Goal: Task Accomplishment & Management: Manage account settings

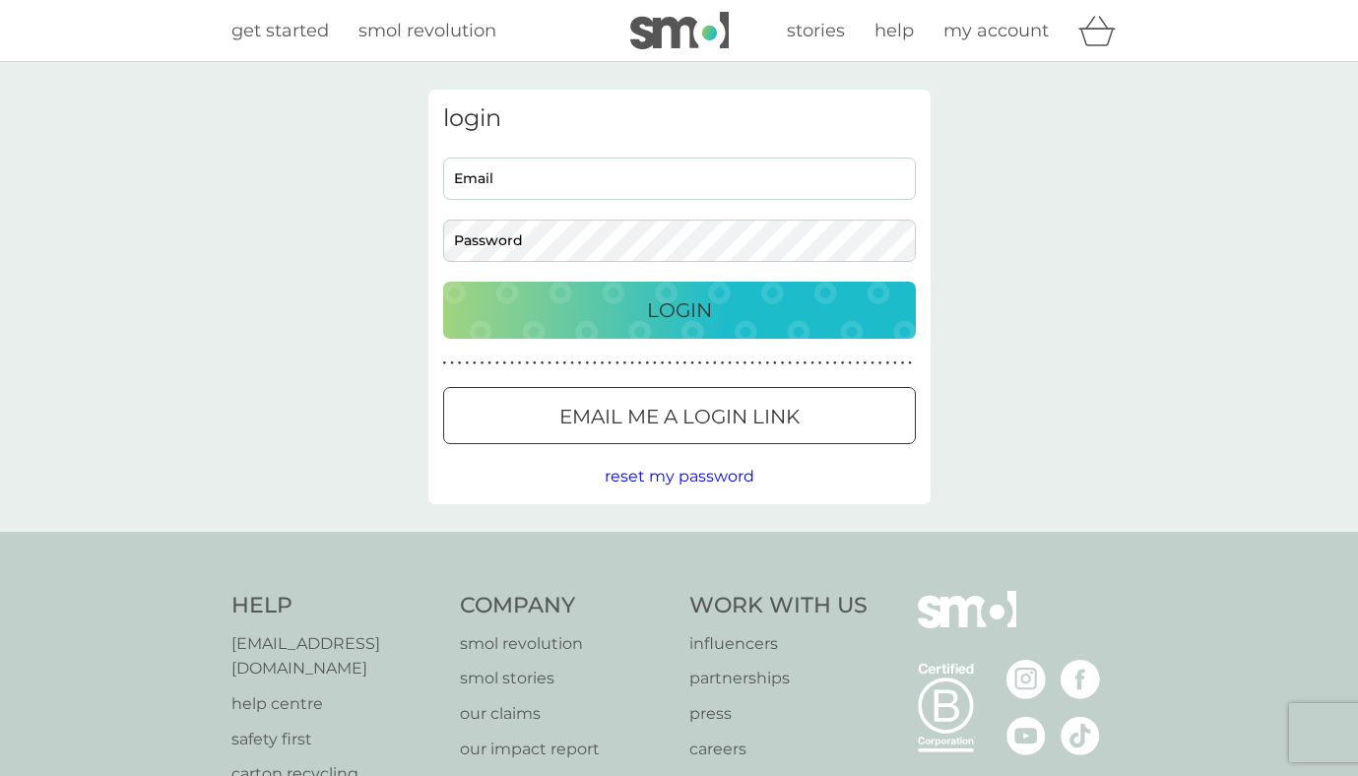
click at [778, 181] on input "Email" at bounding box center [679, 179] width 473 height 42
type input "[EMAIL_ADDRESS][DOMAIN_NAME]"
click at [790, 422] on p "Email me a login link" at bounding box center [680, 417] width 240 height 32
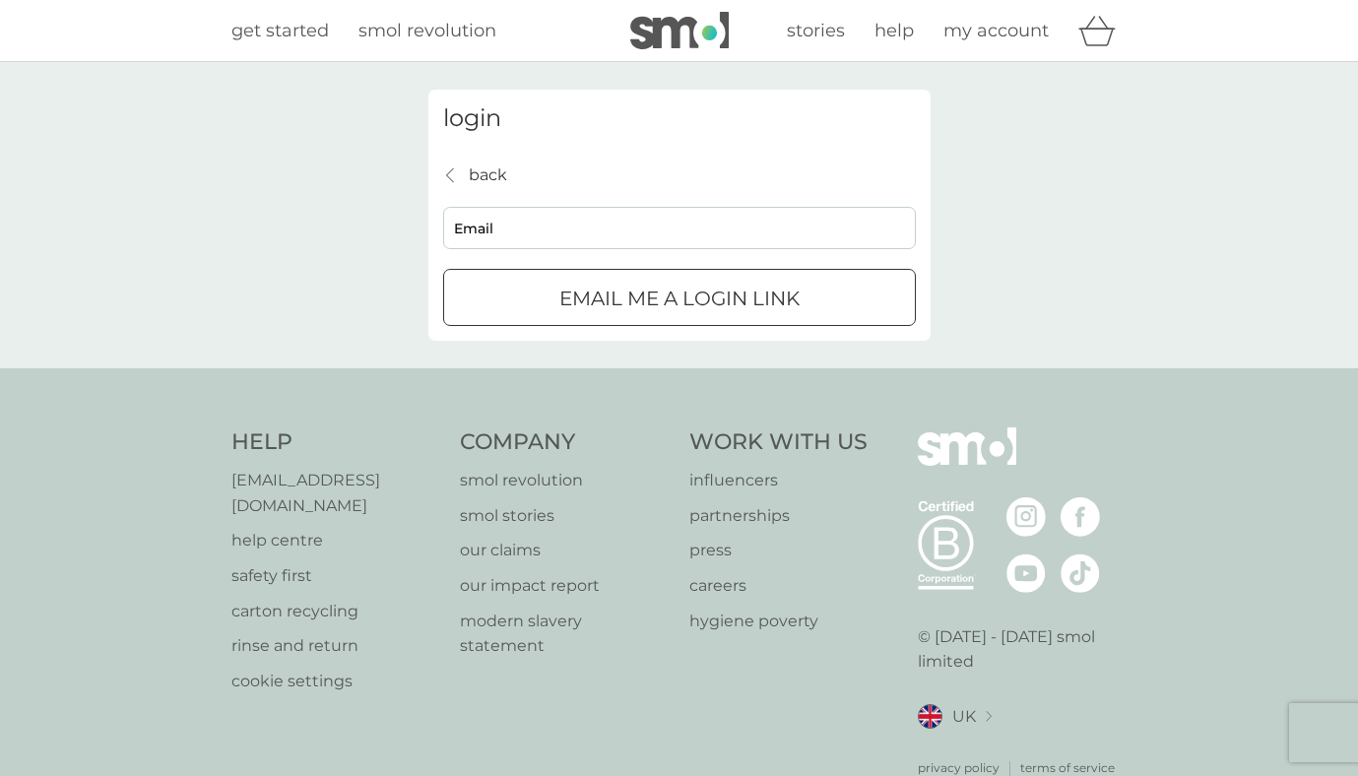
click at [647, 236] on input "Email" at bounding box center [679, 228] width 473 height 42
type input "[EMAIL_ADDRESS][DOMAIN_NAME]"
click at [666, 301] on div "submit" at bounding box center [679, 299] width 71 height 21
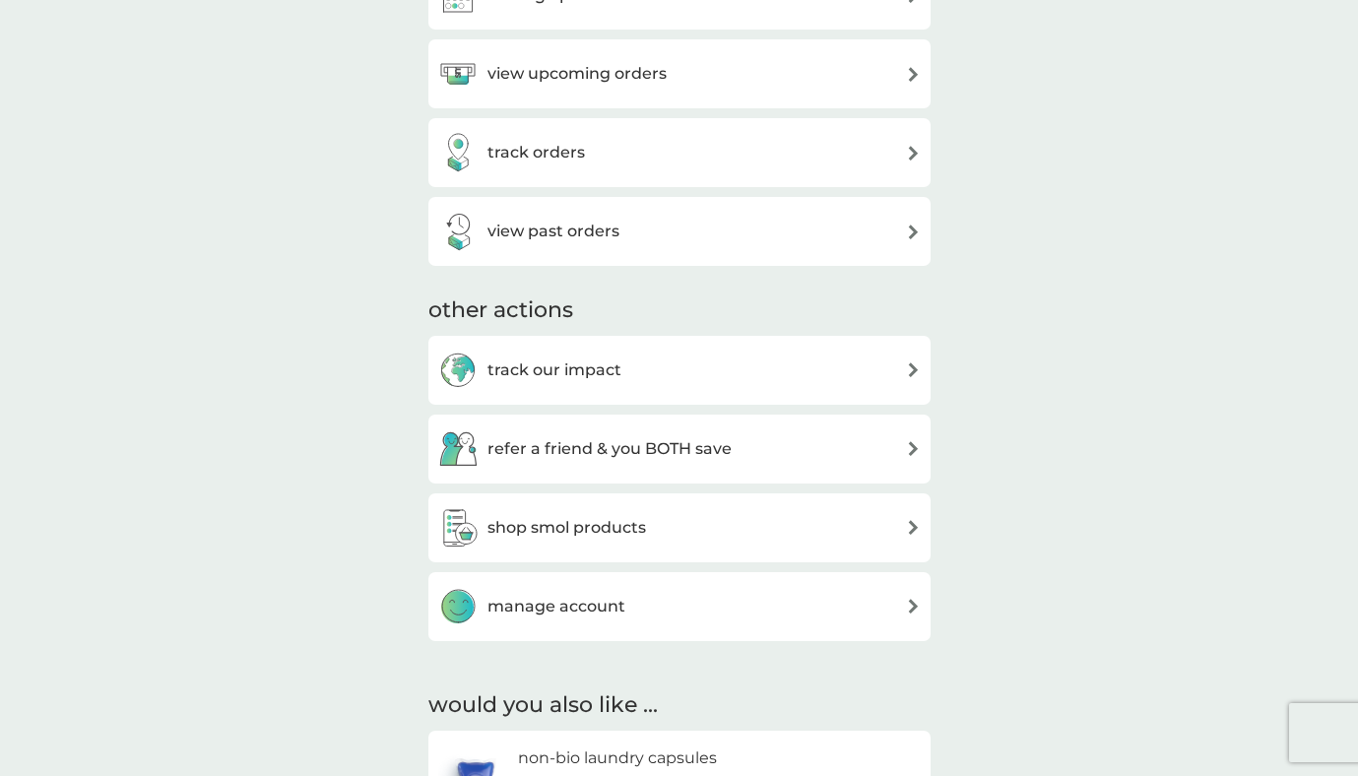
scroll to position [519, 0]
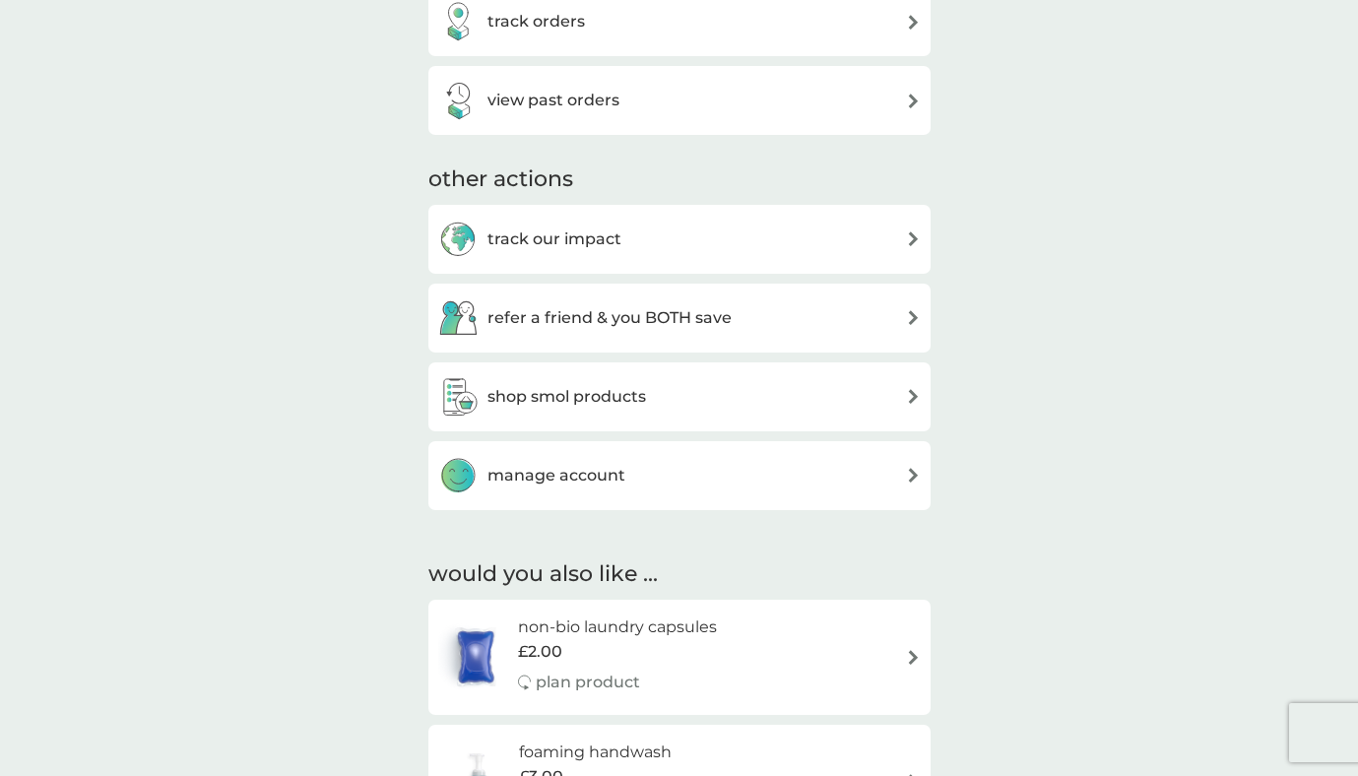
click at [820, 476] on div "manage account" at bounding box center [679, 475] width 483 height 39
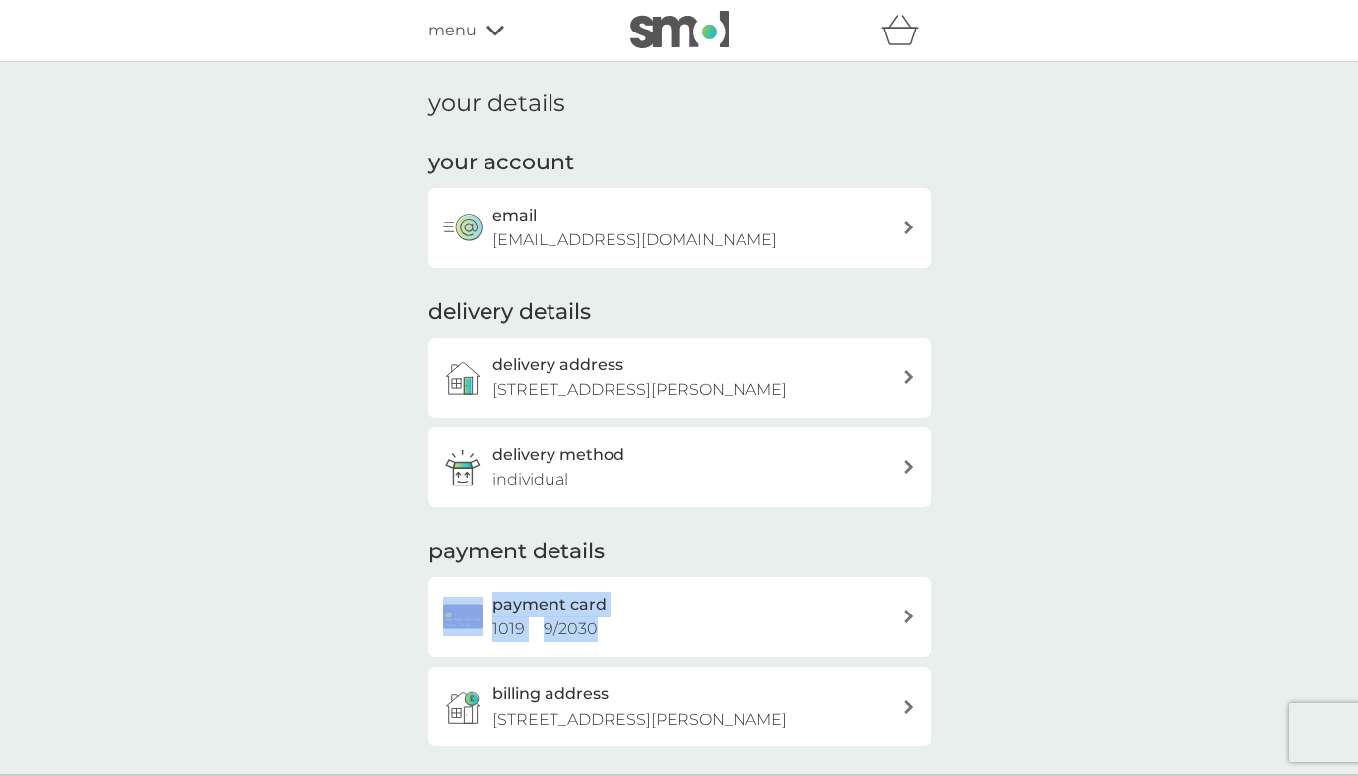
click at [549, 603] on h2 "payment card" at bounding box center [550, 605] width 114 height 26
click at [794, 447] on div "delivery method individual" at bounding box center [698, 467] width 410 height 50
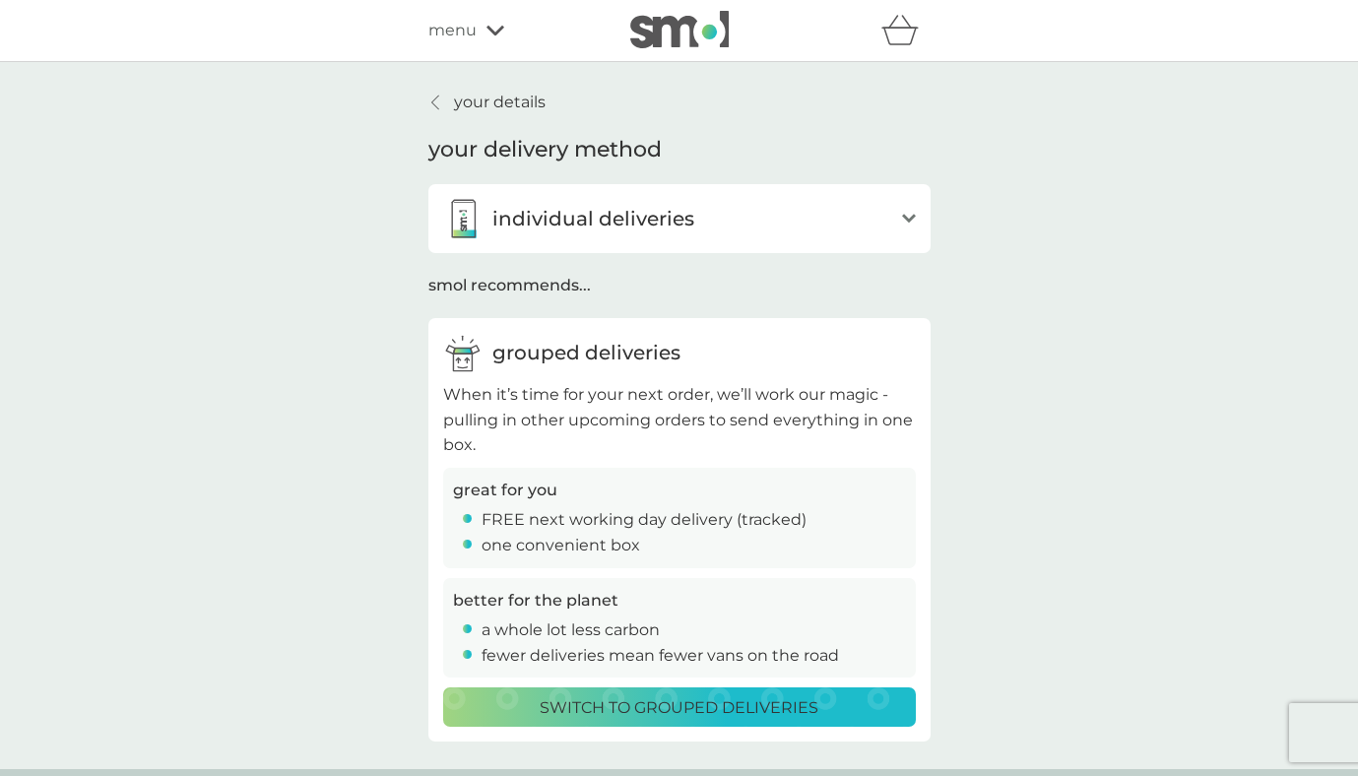
click at [478, 38] on div "menu" at bounding box center [512, 31] width 167 height 26
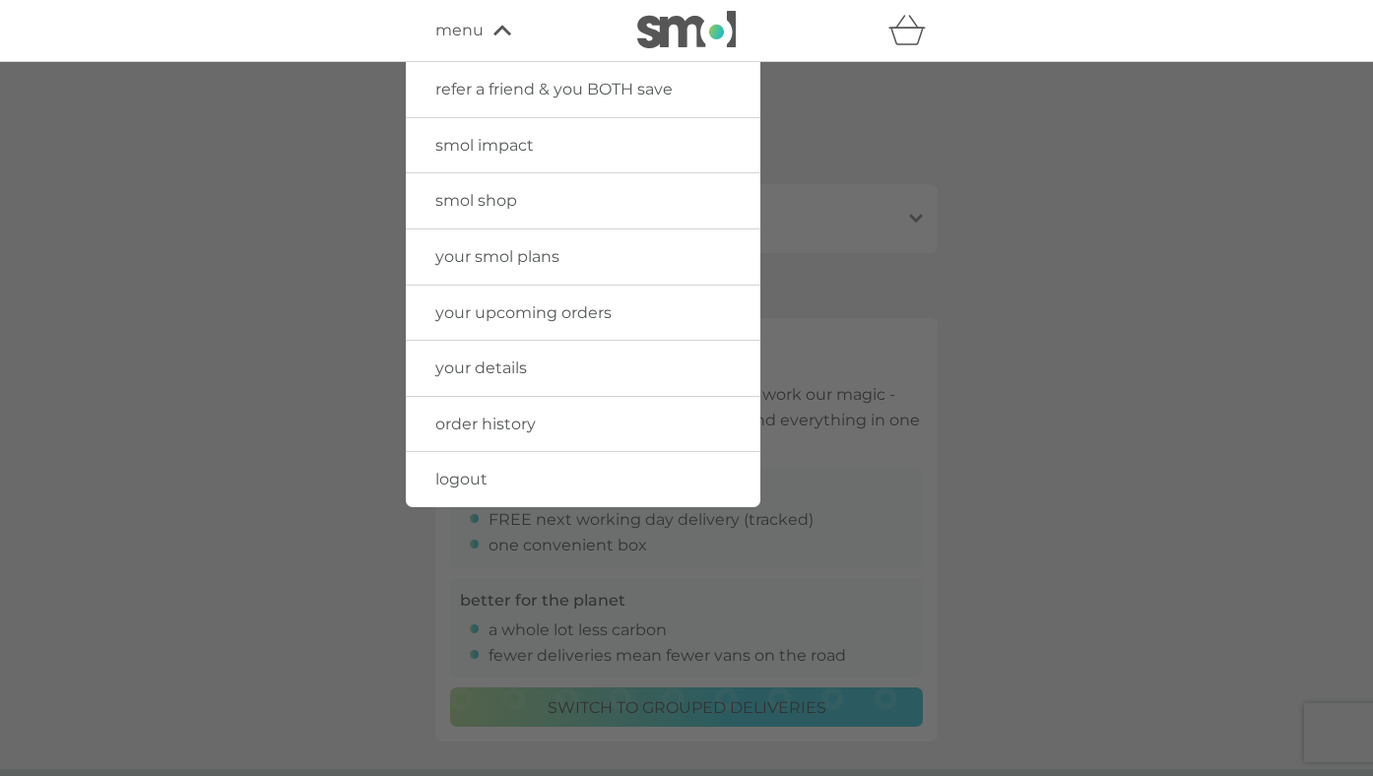
click at [560, 259] on link "your smol plans" at bounding box center [583, 257] width 355 height 55
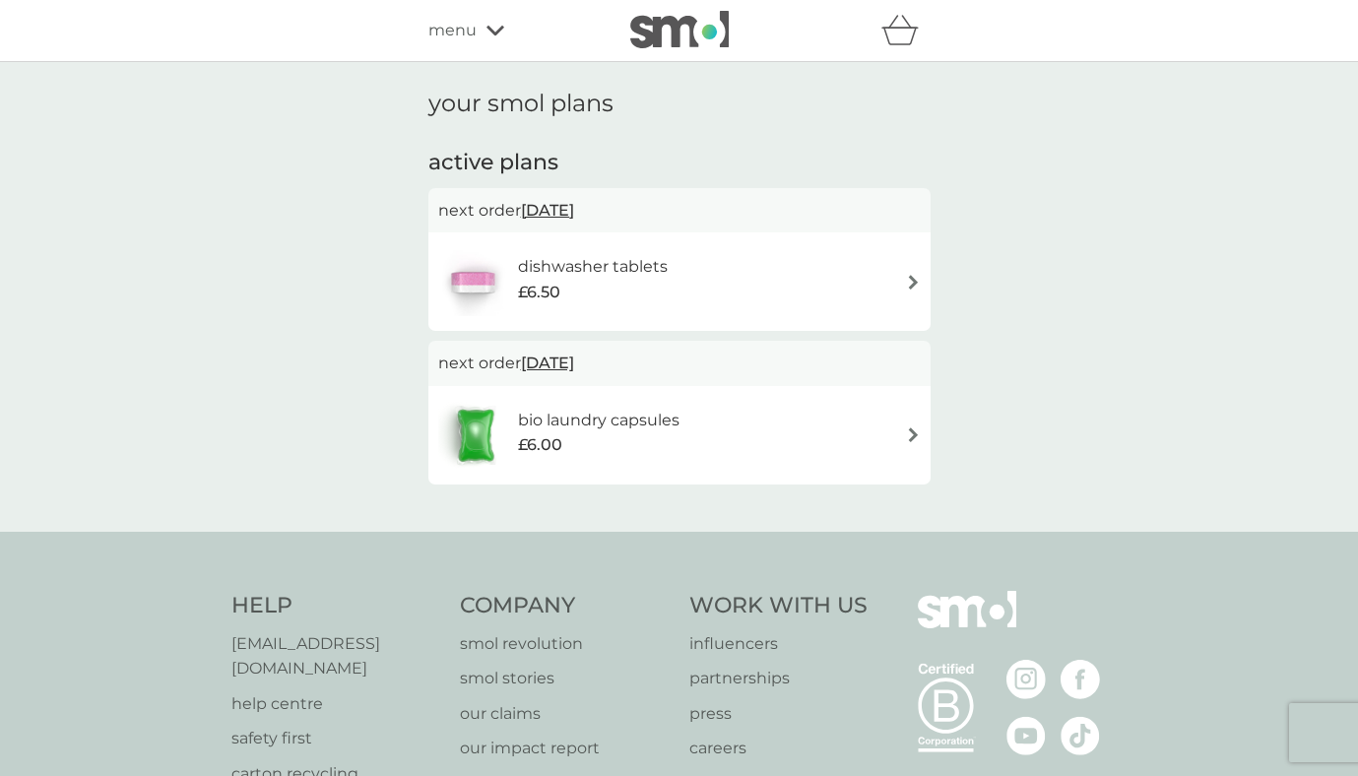
click at [645, 207] on p "next order [DATE]" at bounding box center [679, 211] width 483 height 26
click at [678, 261] on div "dishwasher tablets £6.50" at bounding box center [602, 281] width 169 height 55
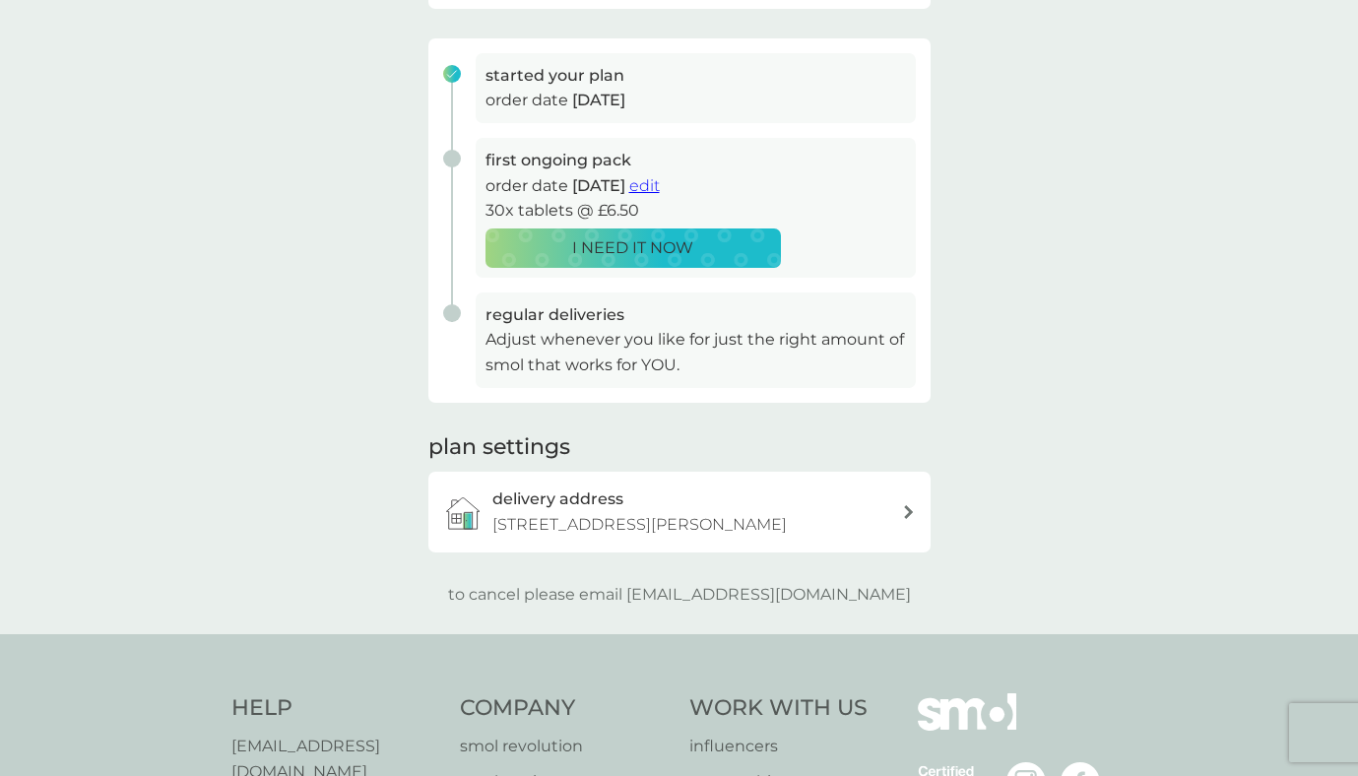
scroll to position [290, 0]
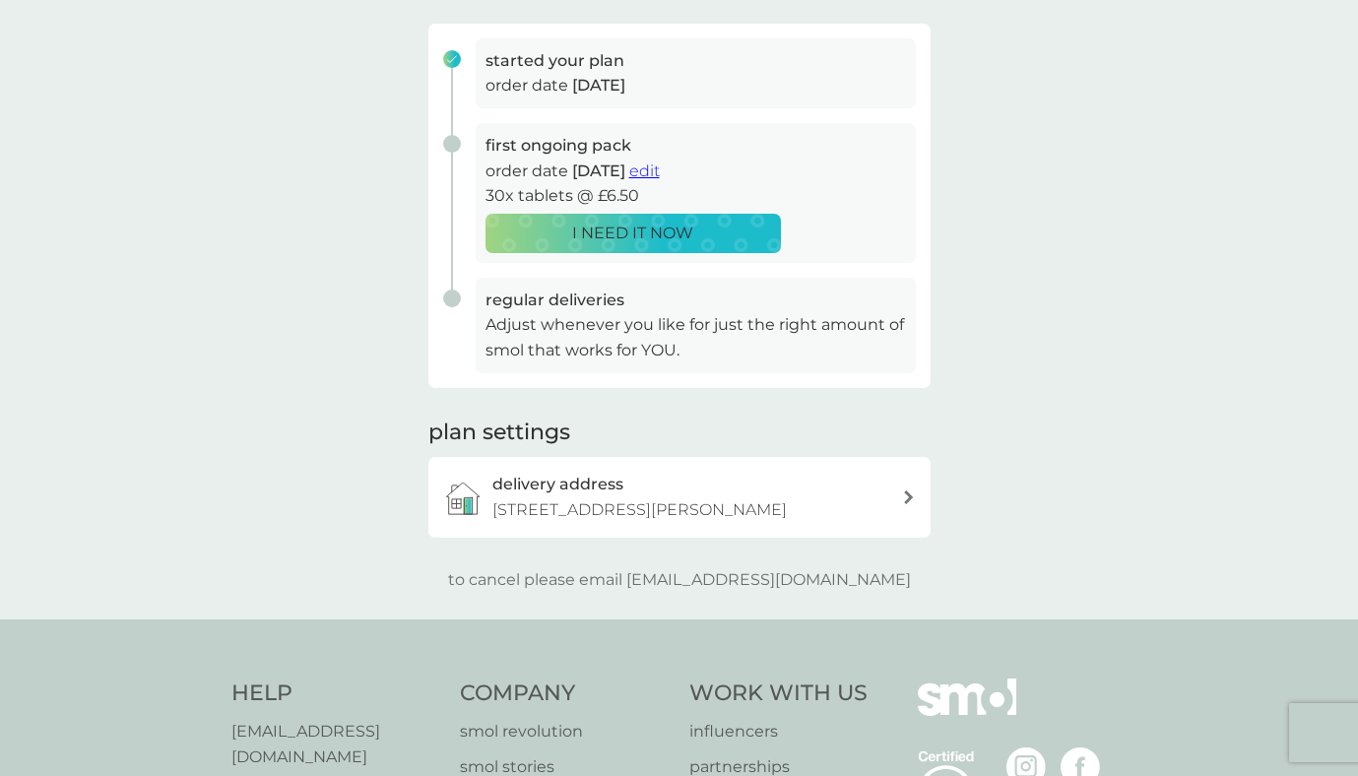
click at [1002, 542] on div "your smol plans As your first main pack approaches, we’ve got everything set to…" at bounding box center [679, 195] width 1358 height 847
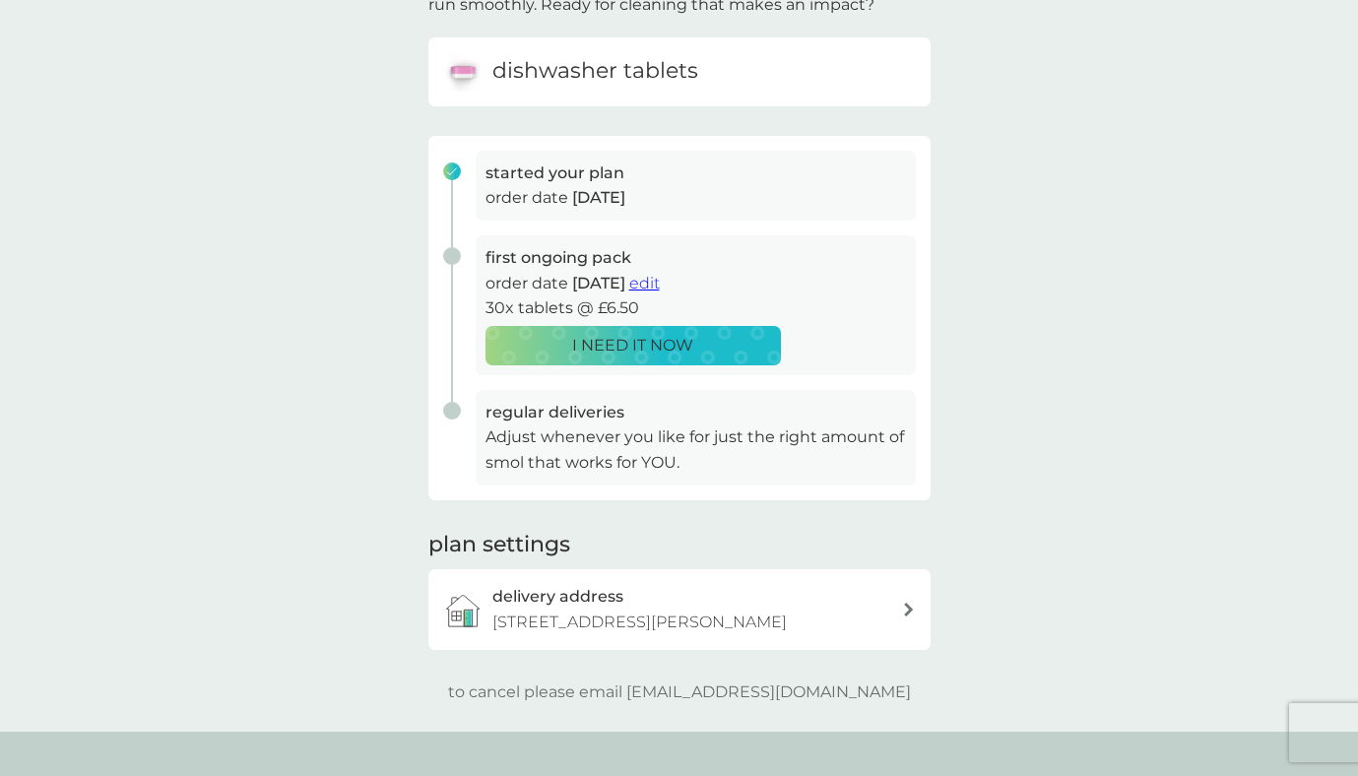
scroll to position [181, 0]
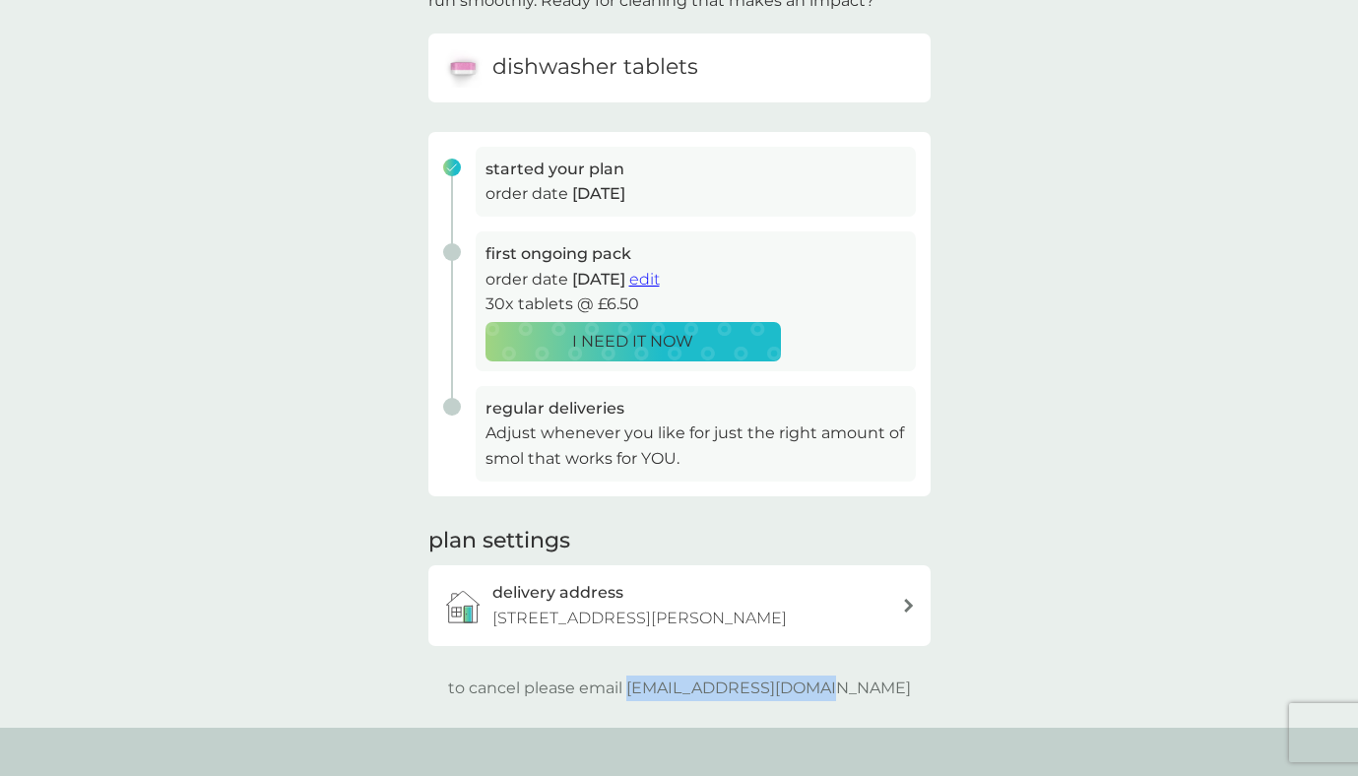
drag, startPoint x: 871, startPoint y: 690, endPoint x: 670, endPoint y: 688, distance: 201.0
click at [670, 688] on div "to cancel please email [EMAIL_ADDRESS][DOMAIN_NAME]" at bounding box center [680, 689] width 502 height 26
copy p "[EMAIL_ADDRESS][DOMAIN_NAME]"
click at [996, 428] on div "your smol plans As your first main pack approaches, we’ve got everything set to…" at bounding box center [679, 304] width 1358 height 847
click at [660, 279] on span "edit" at bounding box center [644, 279] width 31 height 19
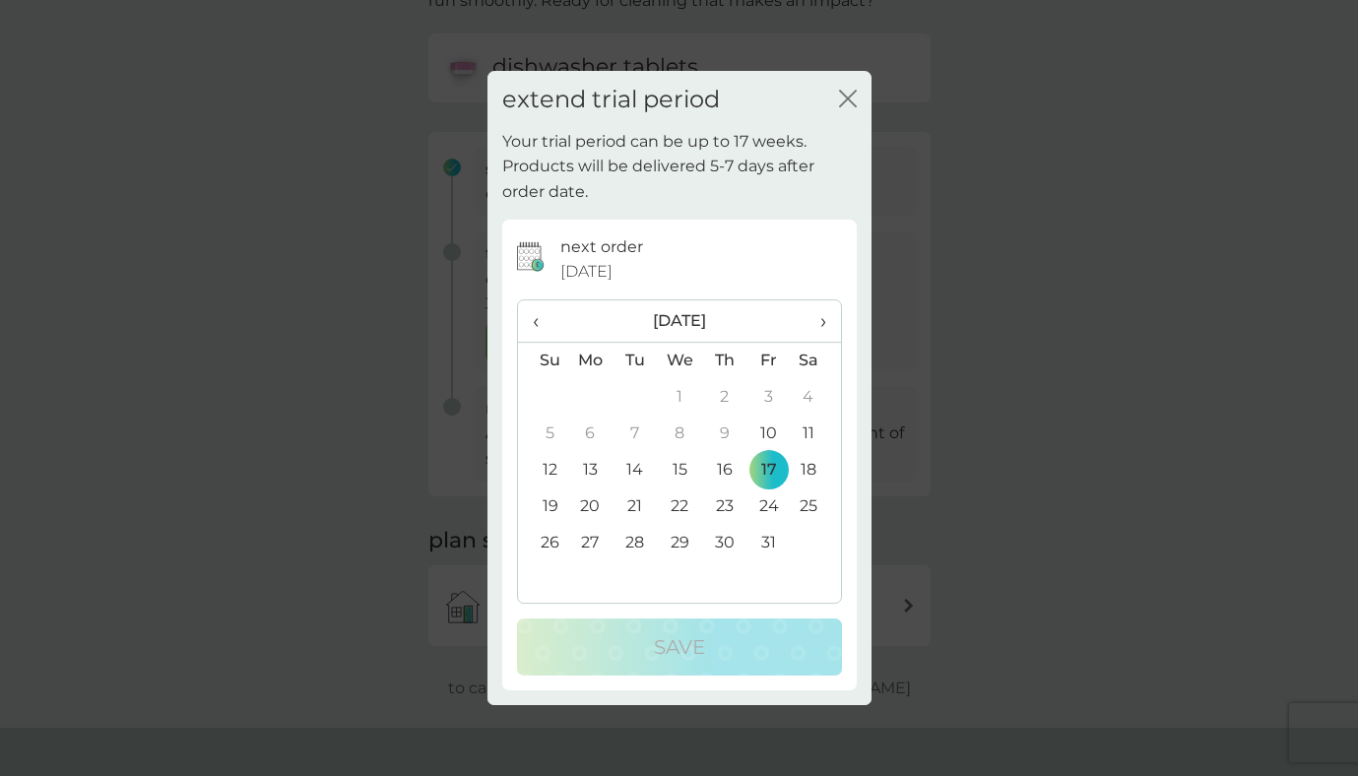
click at [815, 322] on span "›" at bounding box center [816, 320] width 20 height 41
click at [596, 394] on td "1" at bounding box center [590, 397] width 45 height 36
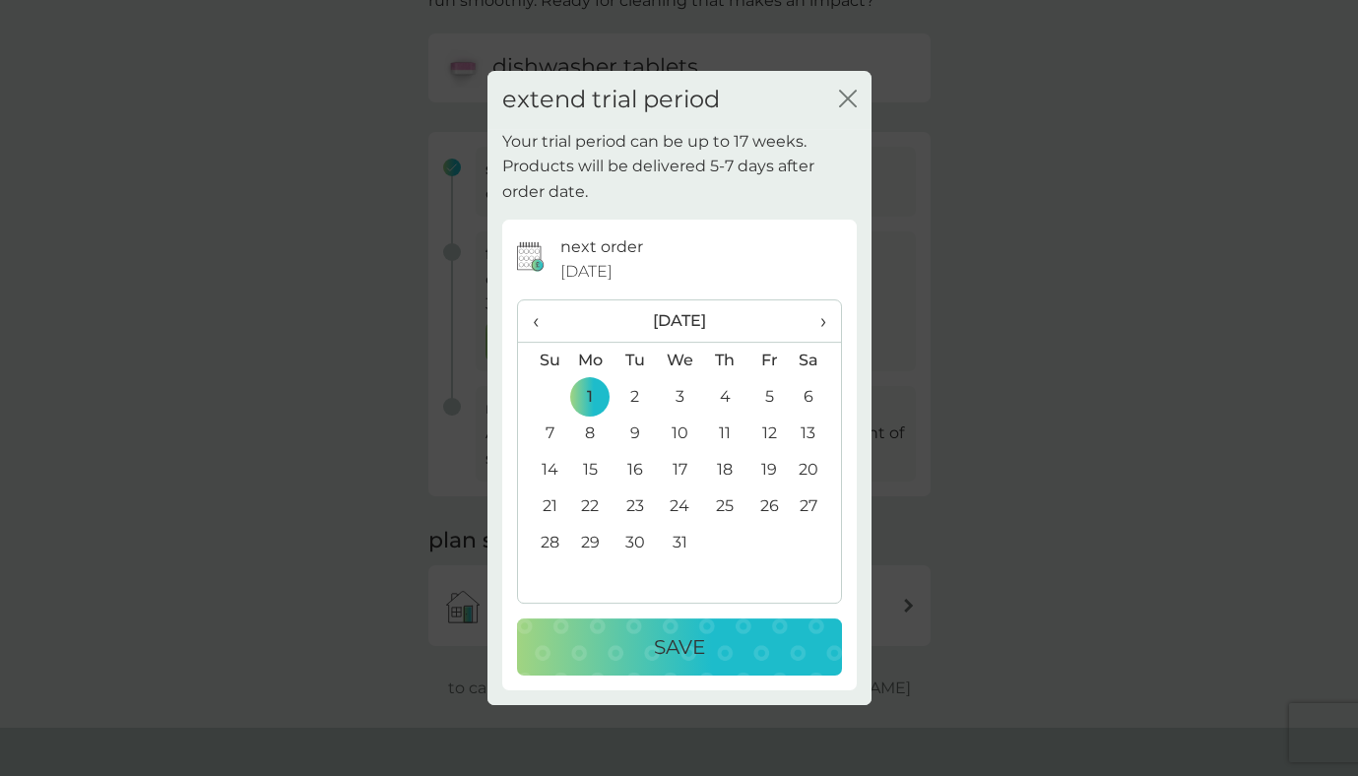
click at [740, 661] on div "Save" at bounding box center [680, 647] width 286 height 32
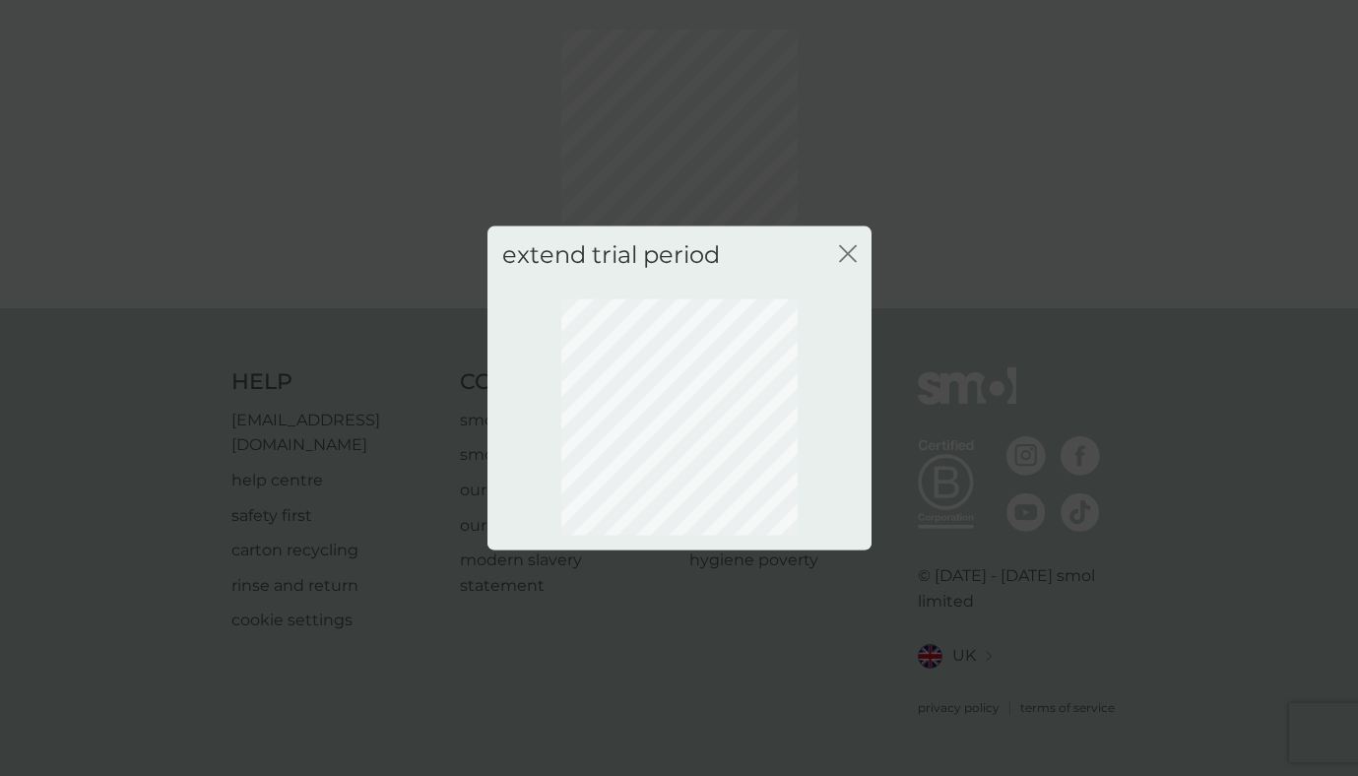
scroll to position [49, 0]
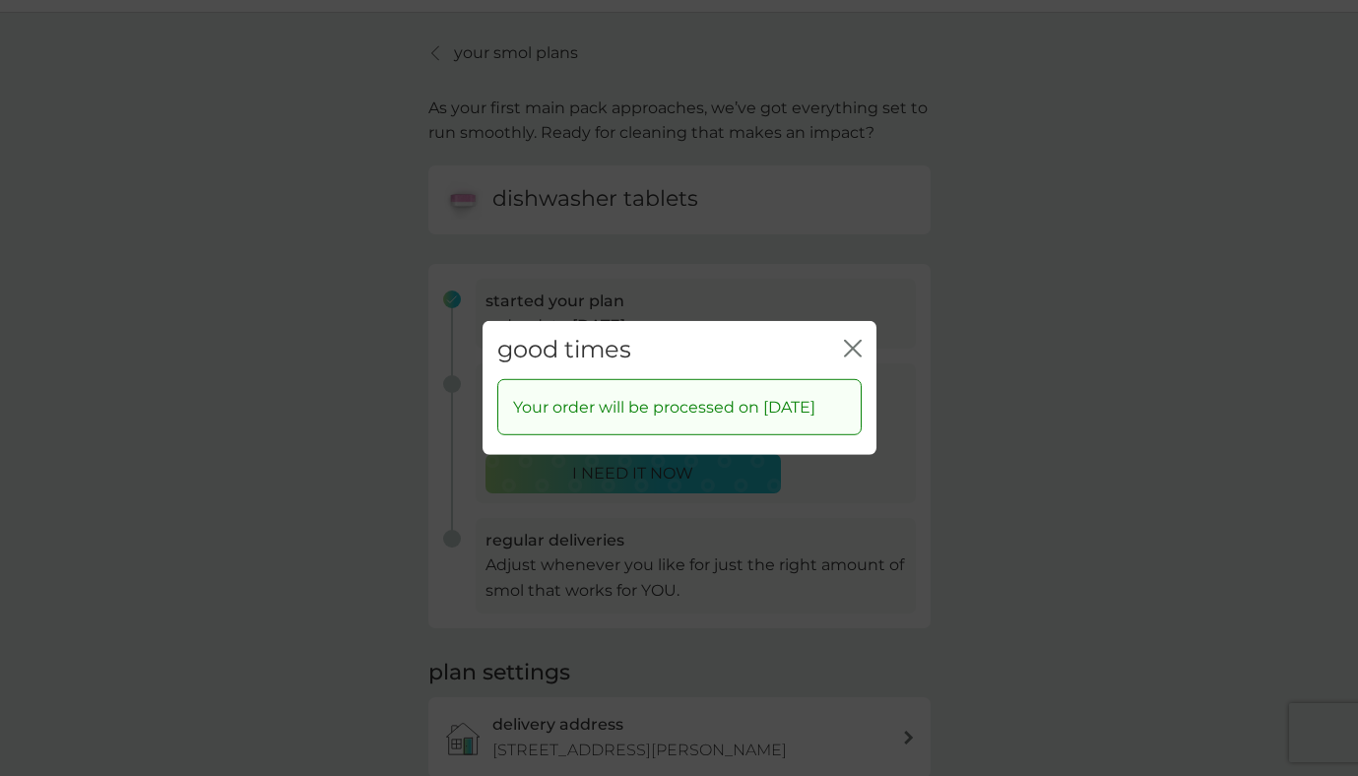
click at [854, 340] on icon "close" at bounding box center [853, 349] width 18 height 18
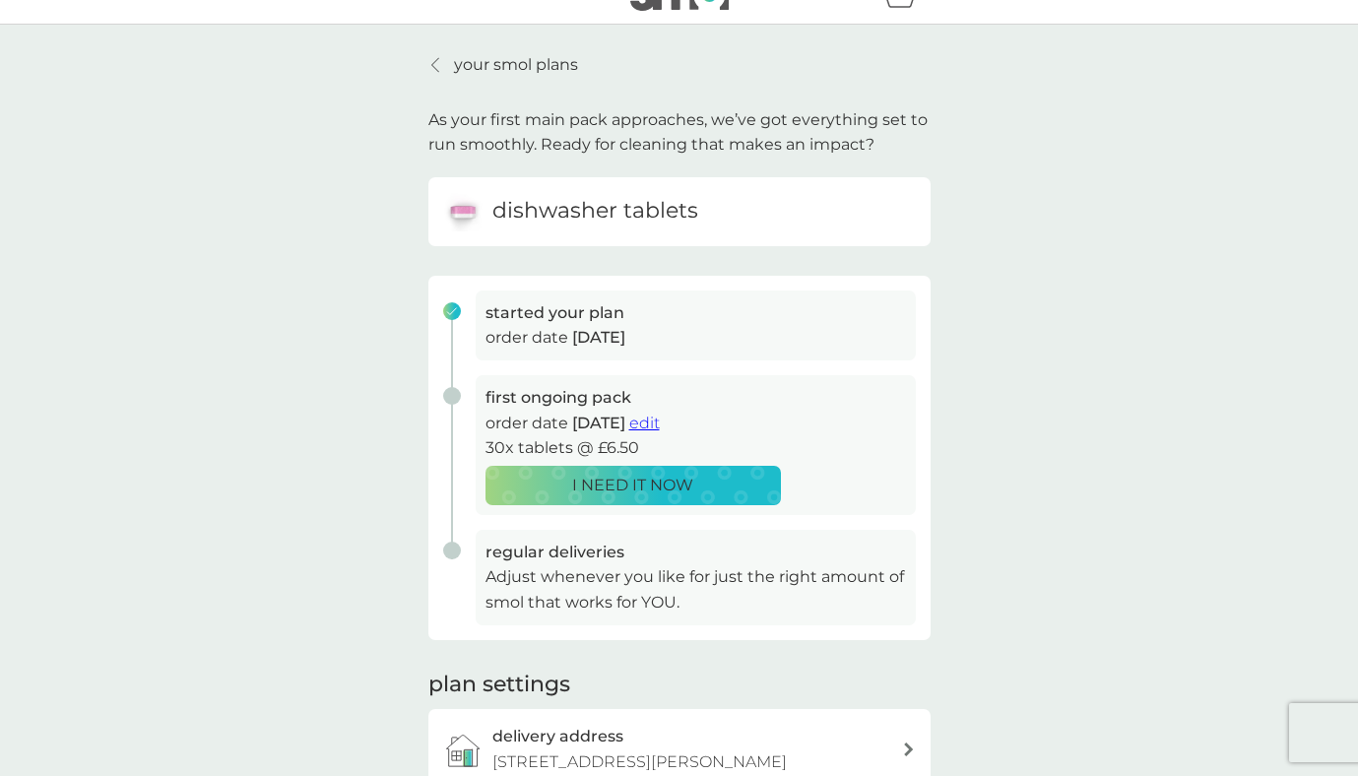
scroll to position [0, 0]
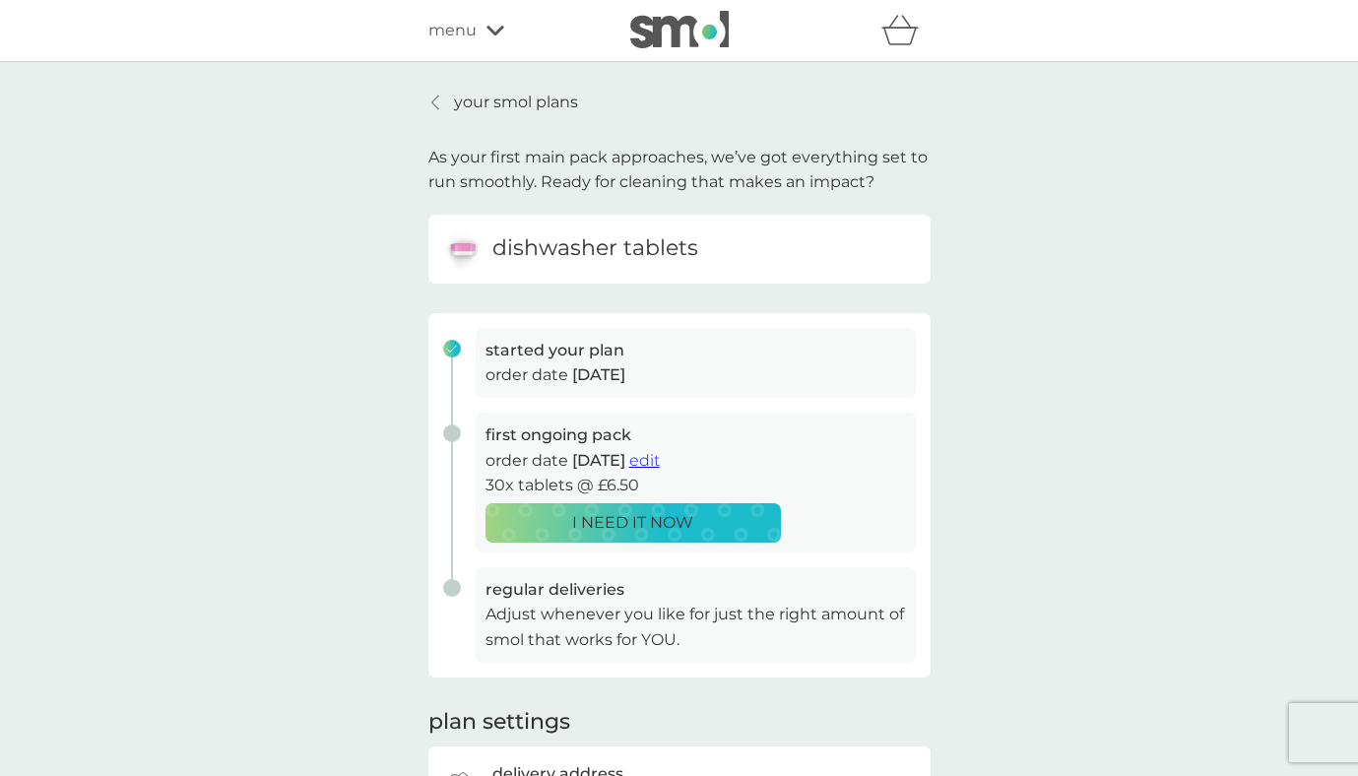
click at [562, 108] on p "your smol plans" at bounding box center [516, 103] width 124 height 26
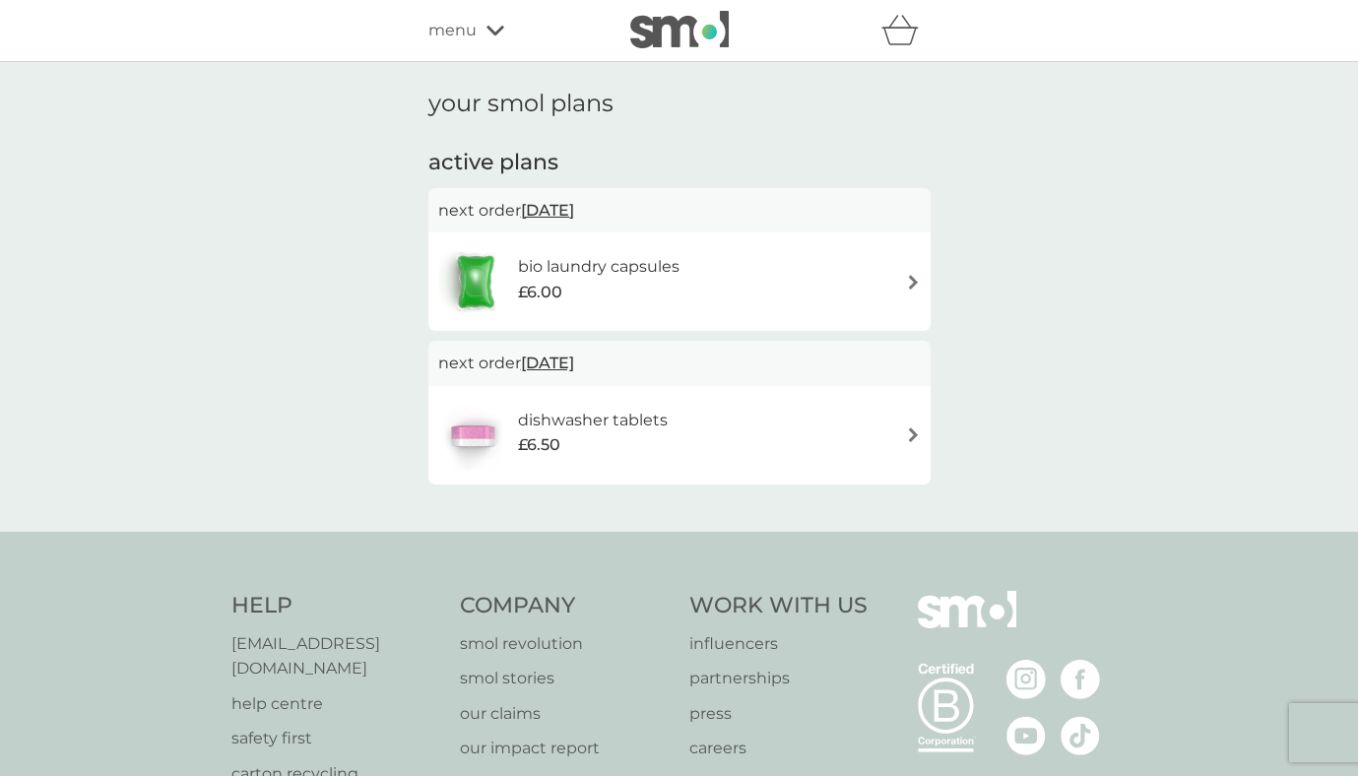
click at [735, 253] on div "bio laundry capsules £6.00" at bounding box center [679, 281] width 483 height 69
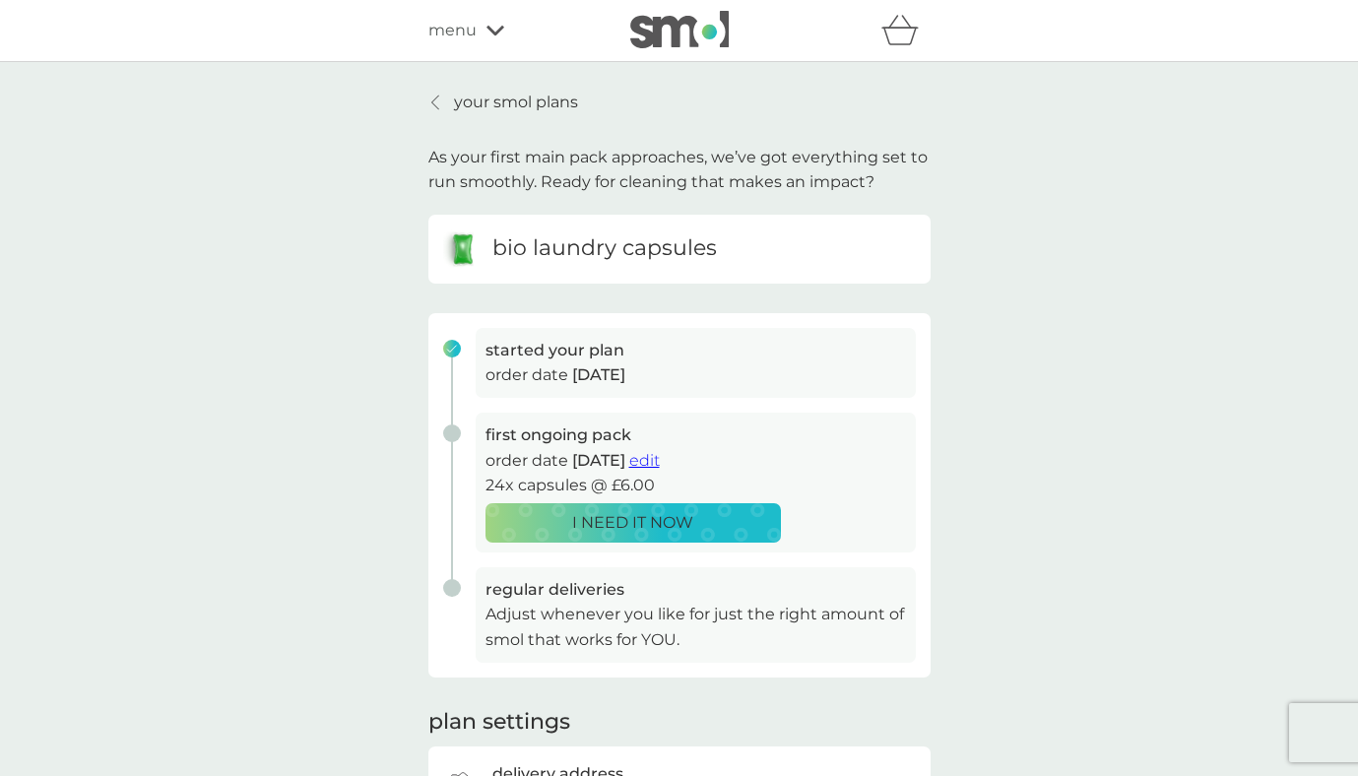
click at [660, 464] on span "edit" at bounding box center [644, 460] width 31 height 19
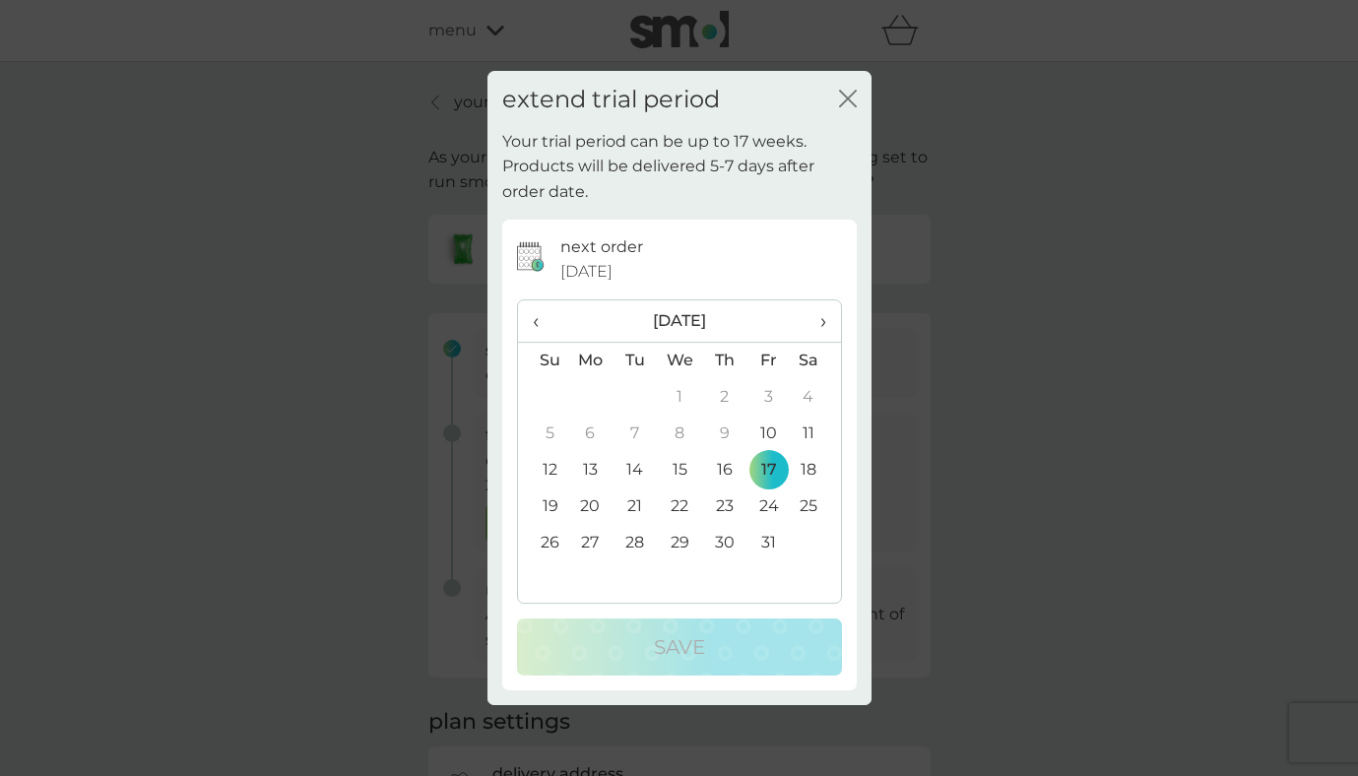
click at [817, 311] on span "›" at bounding box center [816, 320] width 20 height 41
click at [592, 395] on td "1" at bounding box center [590, 397] width 45 height 36
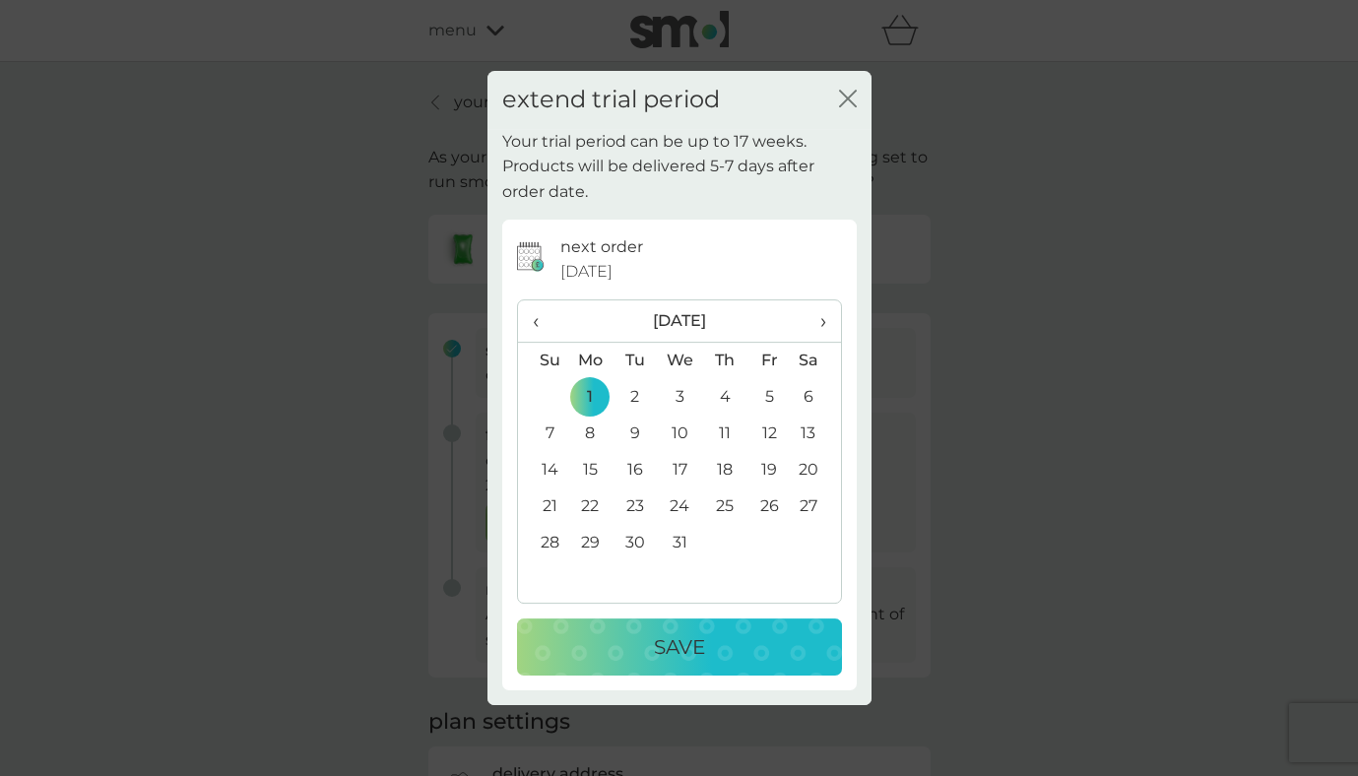
click at [724, 655] on div "Save" at bounding box center [680, 647] width 286 height 32
